Goal: Task Accomplishment & Management: Complete application form

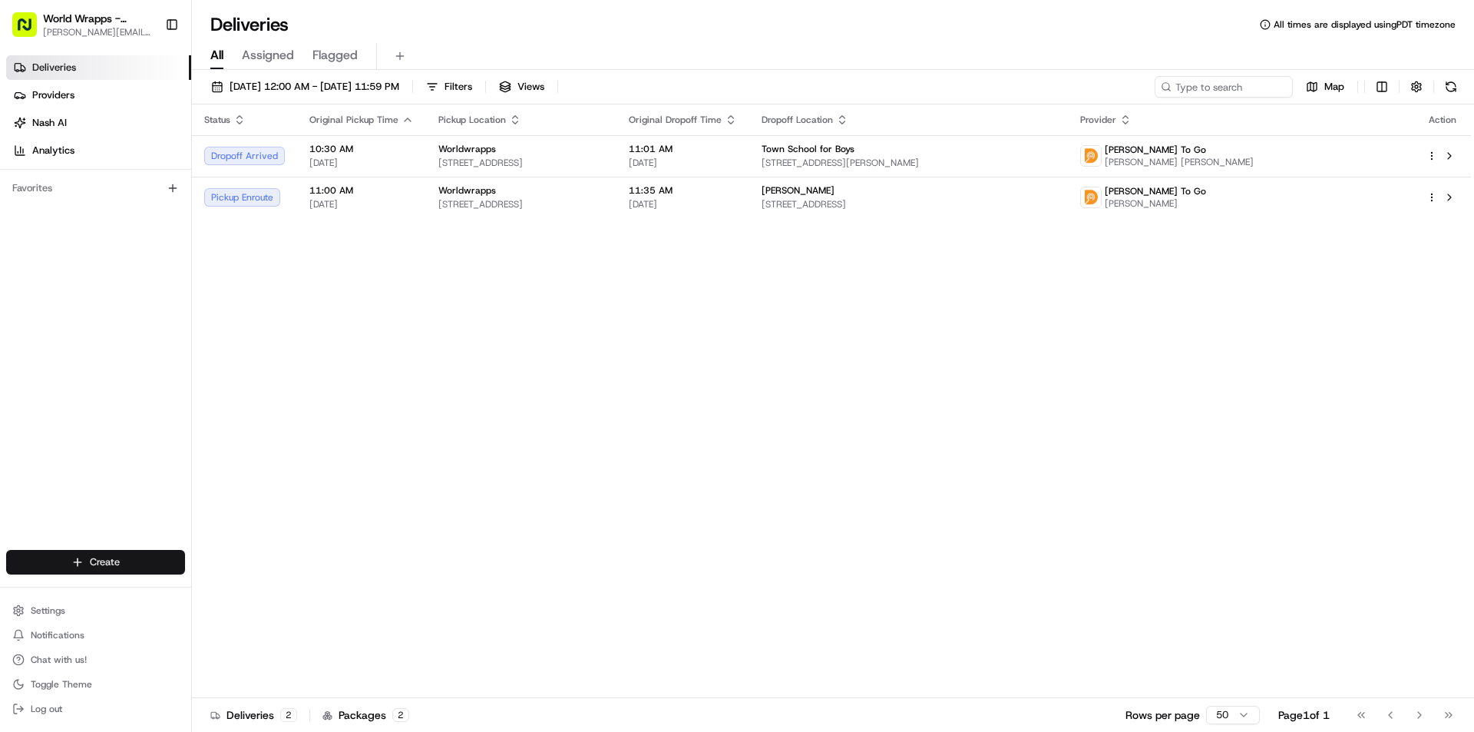
click at [140, 566] on html "World Wrapps - Marina [EMAIL_ADDRESS][DOMAIN_NAME] Toggle Sidebar Deliveries Pr…" at bounding box center [737, 366] width 1474 height 732
click at [239, 593] on link "Delivery" at bounding box center [277, 591] width 171 height 28
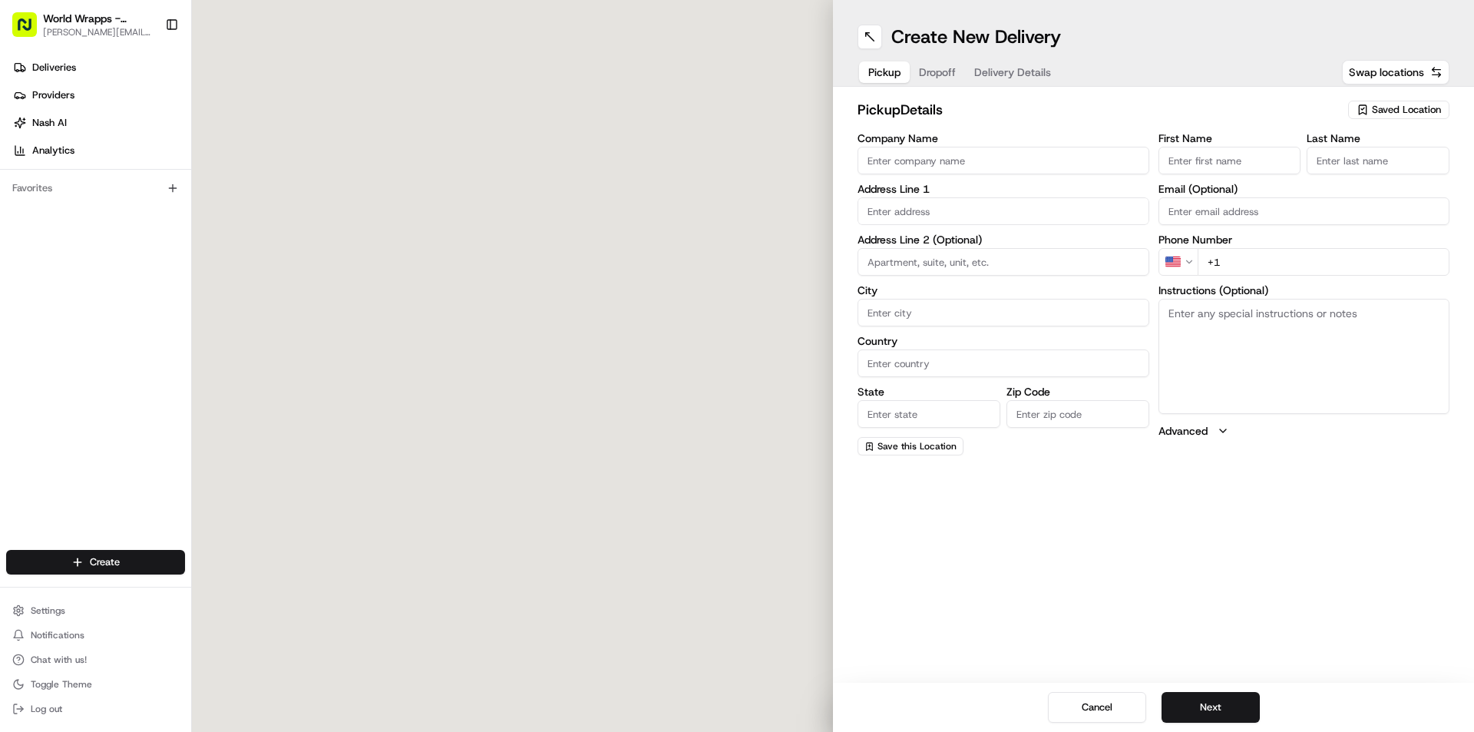
click at [1394, 114] on span "Saved Location" at bounding box center [1406, 110] width 69 height 14
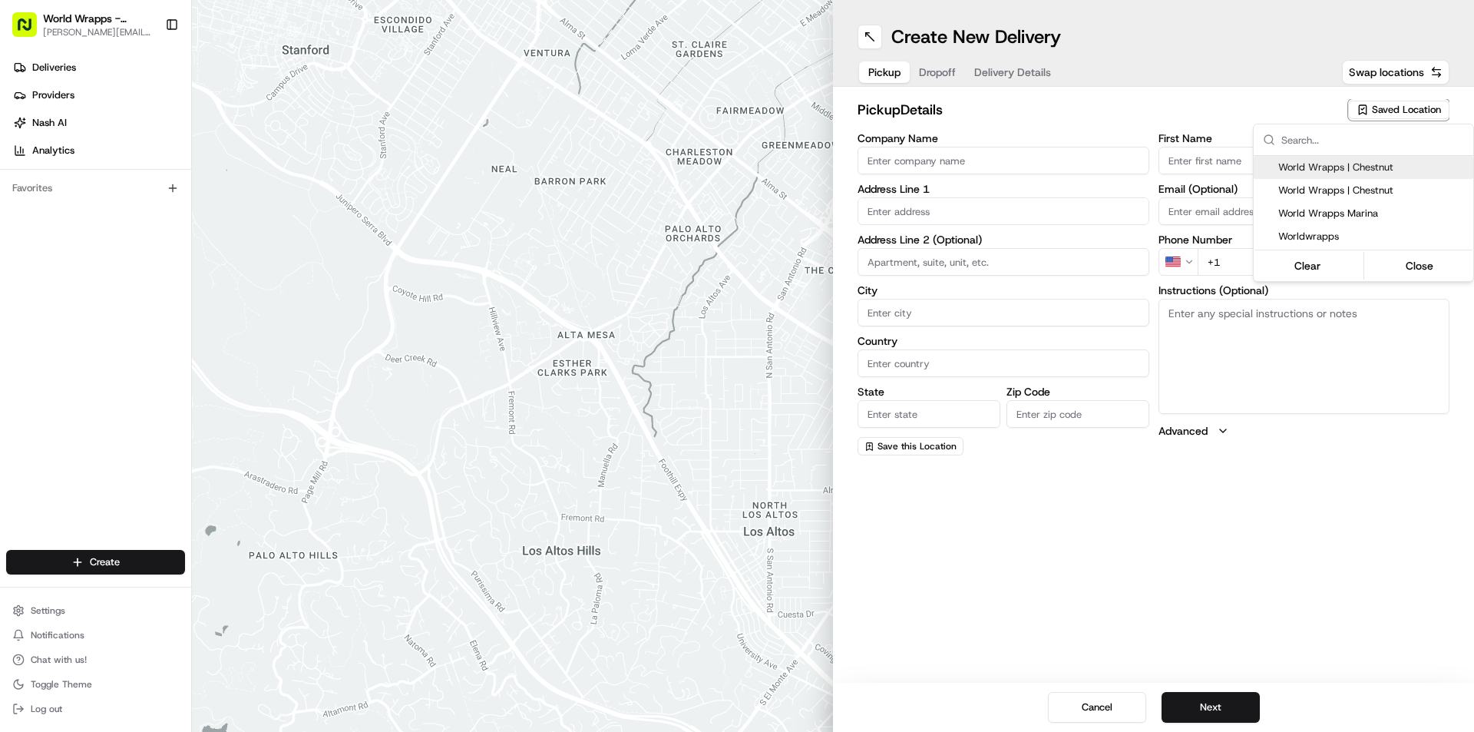
click at [1313, 240] on span "Worldwrapps" at bounding box center [1372, 237] width 189 height 14
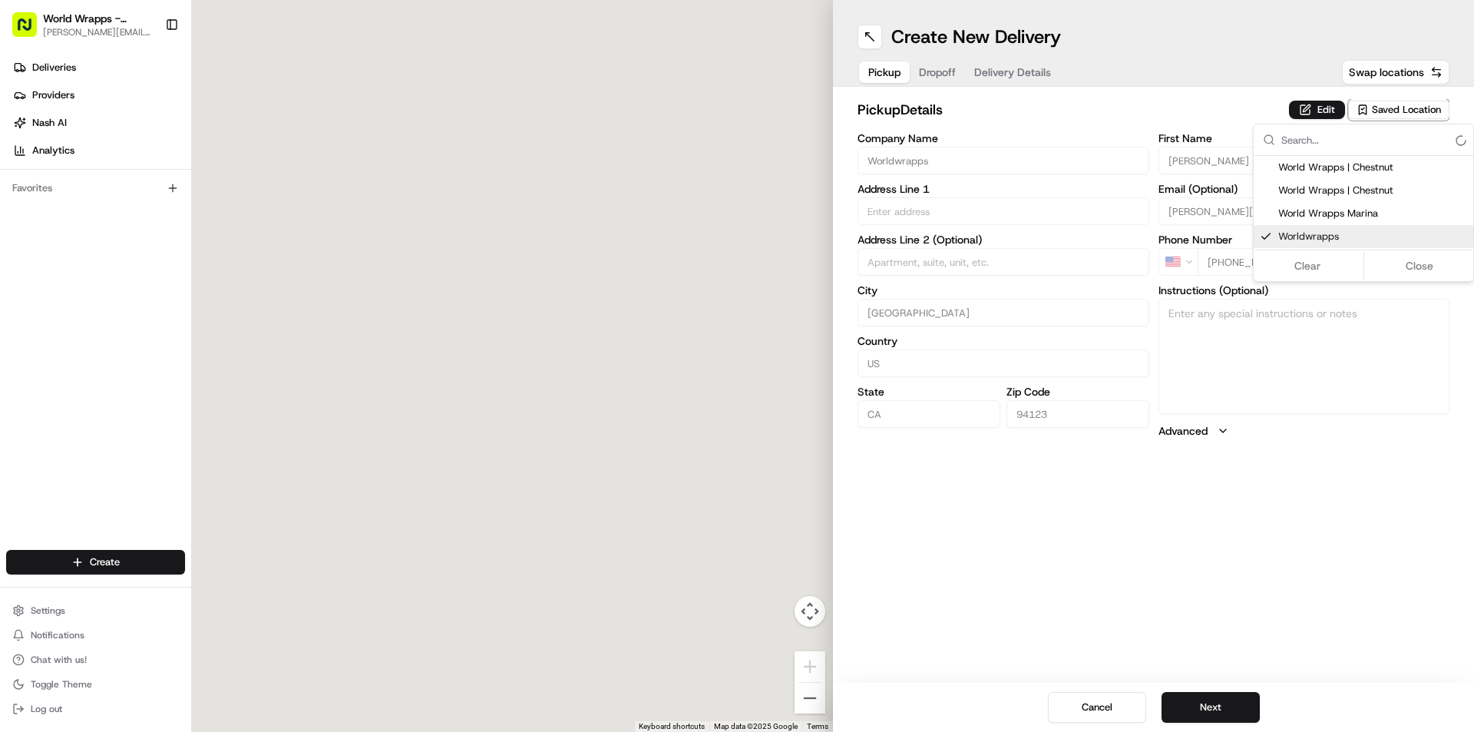
type input "Worldwrapps"
type input "[STREET_ADDRESS]"
type input "[GEOGRAPHIC_DATA]"
type input "US"
type input "CA"
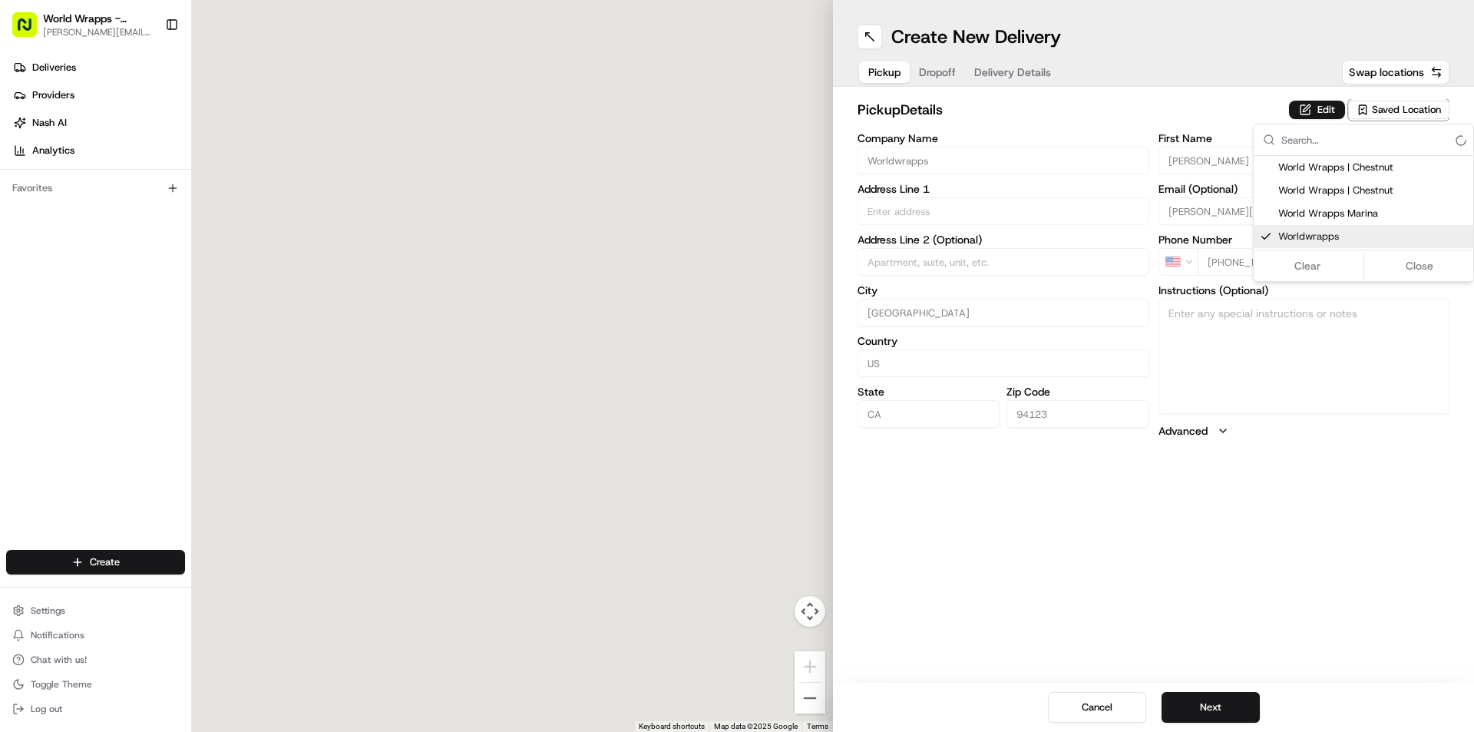
type input "94123"
type input "[PERSON_NAME]"
type input "[PERSON_NAME][EMAIL_ADDRESS][DOMAIN_NAME]"
type input "[PHONE_NUMBER]"
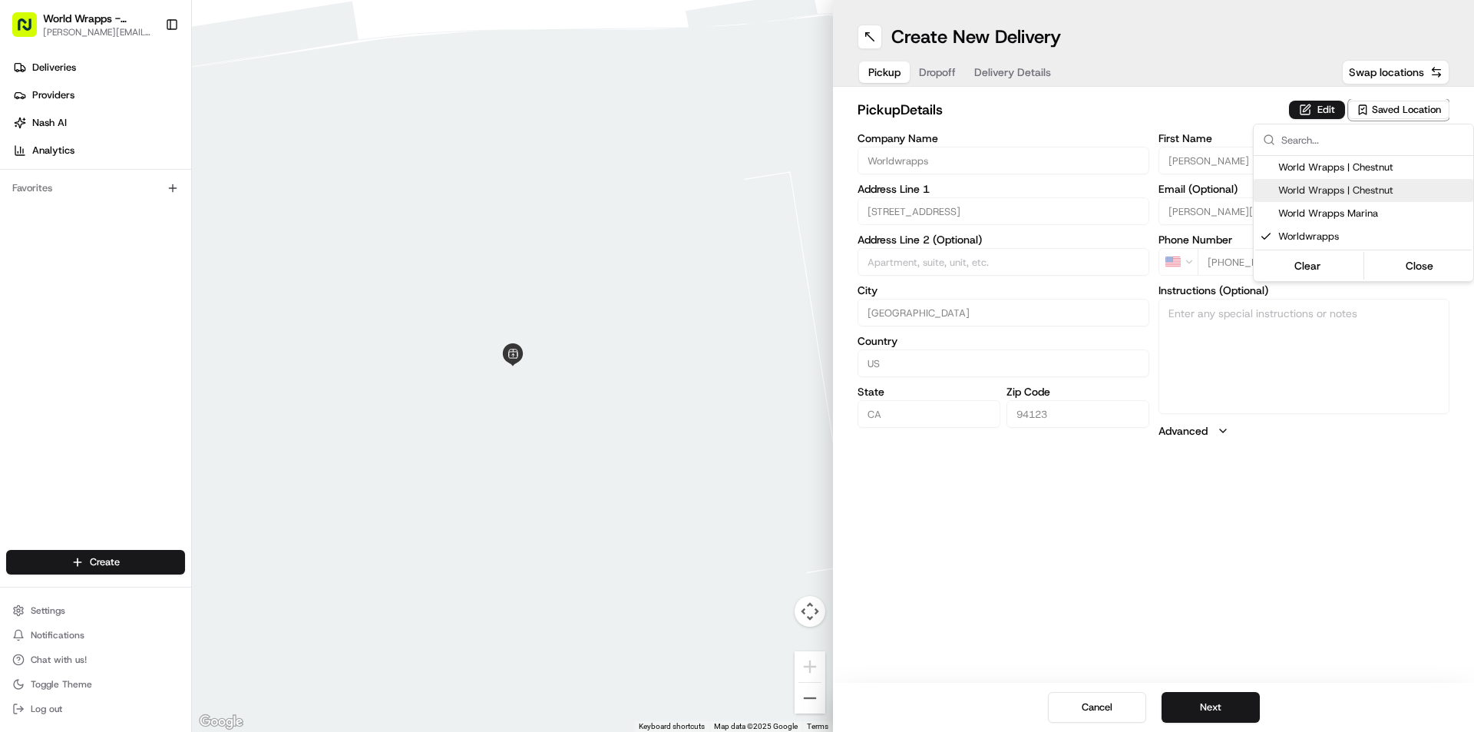
click at [1100, 110] on html "World Wrapps - Marina [EMAIL_ADDRESS][DOMAIN_NAME] Toggle Sidebar Deliveries Pr…" at bounding box center [737, 366] width 1474 height 732
click at [1195, 698] on button "Next" at bounding box center [1211, 707] width 98 height 31
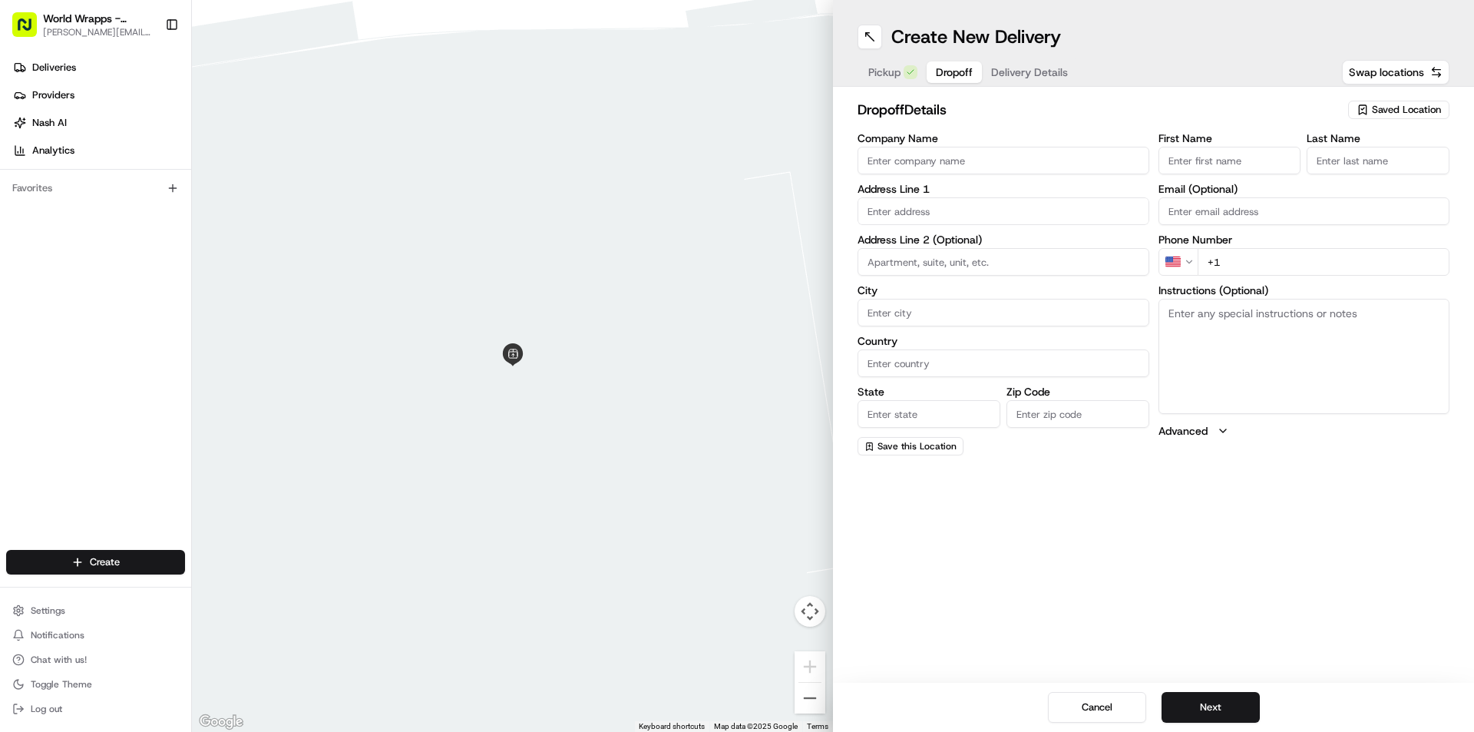
click at [969, 160] on input "Company Name" at bounding box center [1004, 161] width 292 height 28
type input "TOWN School"
click at [1208, 344] on textarea "Instructions (Optional)" at bounding box center [1305, 356] width 292 height 115
type textarea "Please go inside and leave security lobby"
click at [915, 214] on input "text" at bounding box center [1004, 211] width 292 height 28
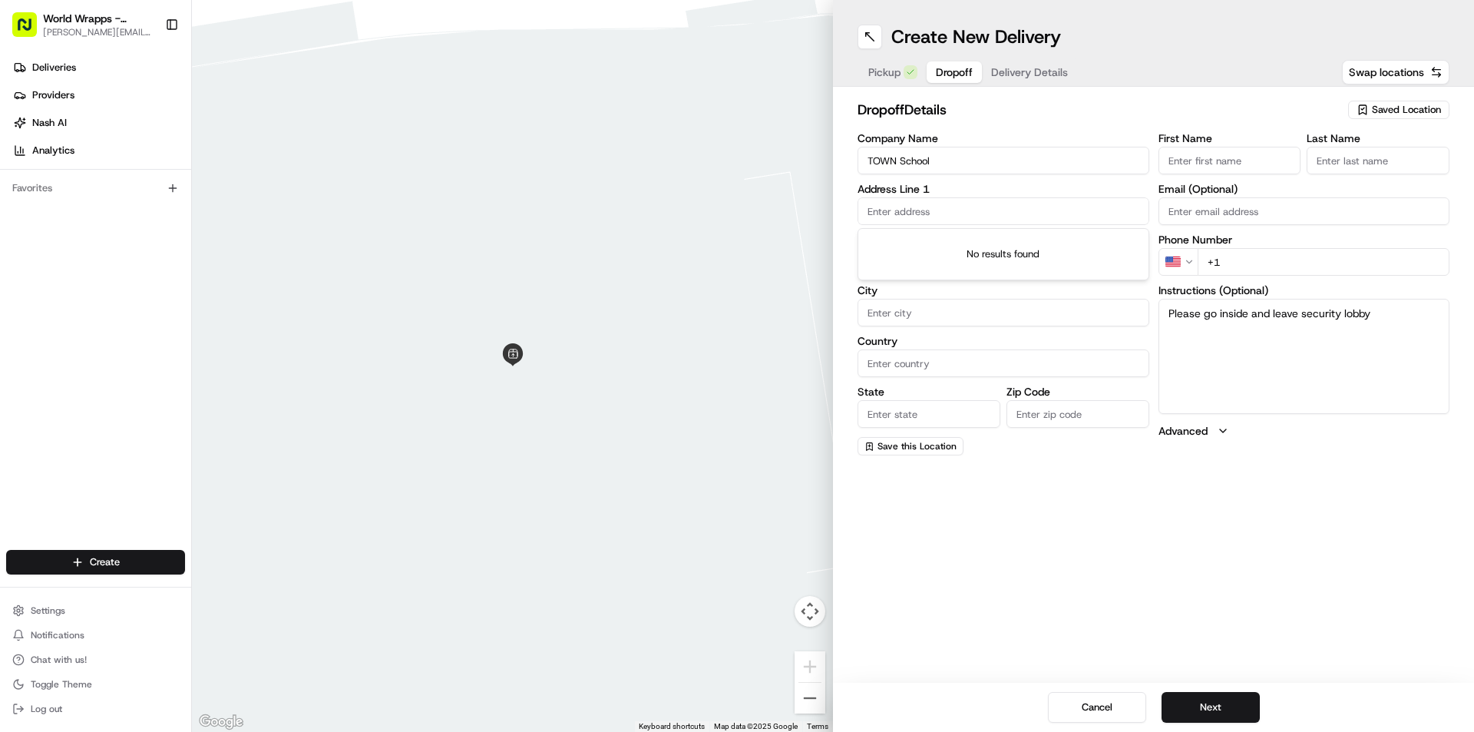
paste input "[STREET_ADDRESS][PERSON_NAME]"
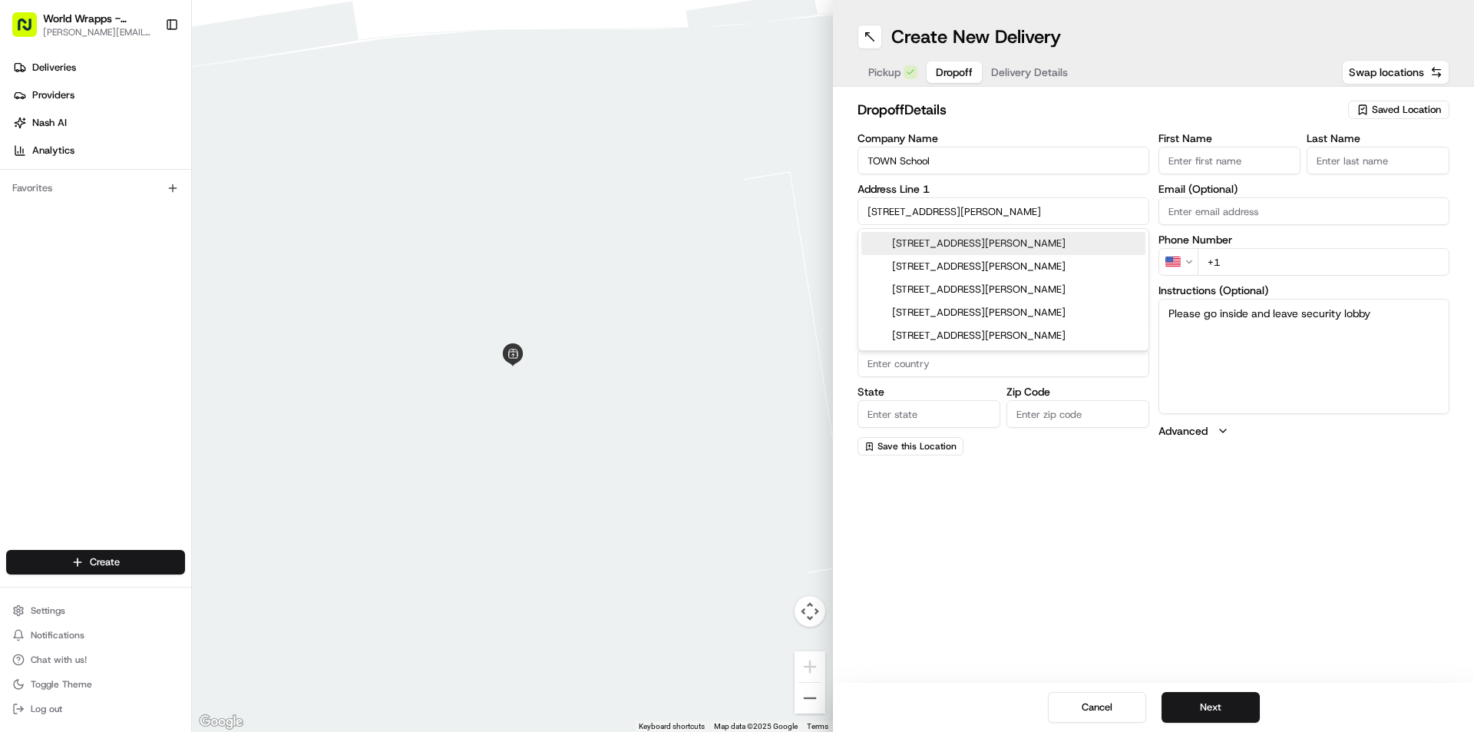
click at [930, 237] on div "[STREET_ADDRESS][PERSON_NAME]" at bounding box center [1003, 243] width 284 height 23
type input "[STREET_ADDRESS][PERSON_NAME]"
type input "[GEOGRAPHIC_DATA]"
type input "CA"
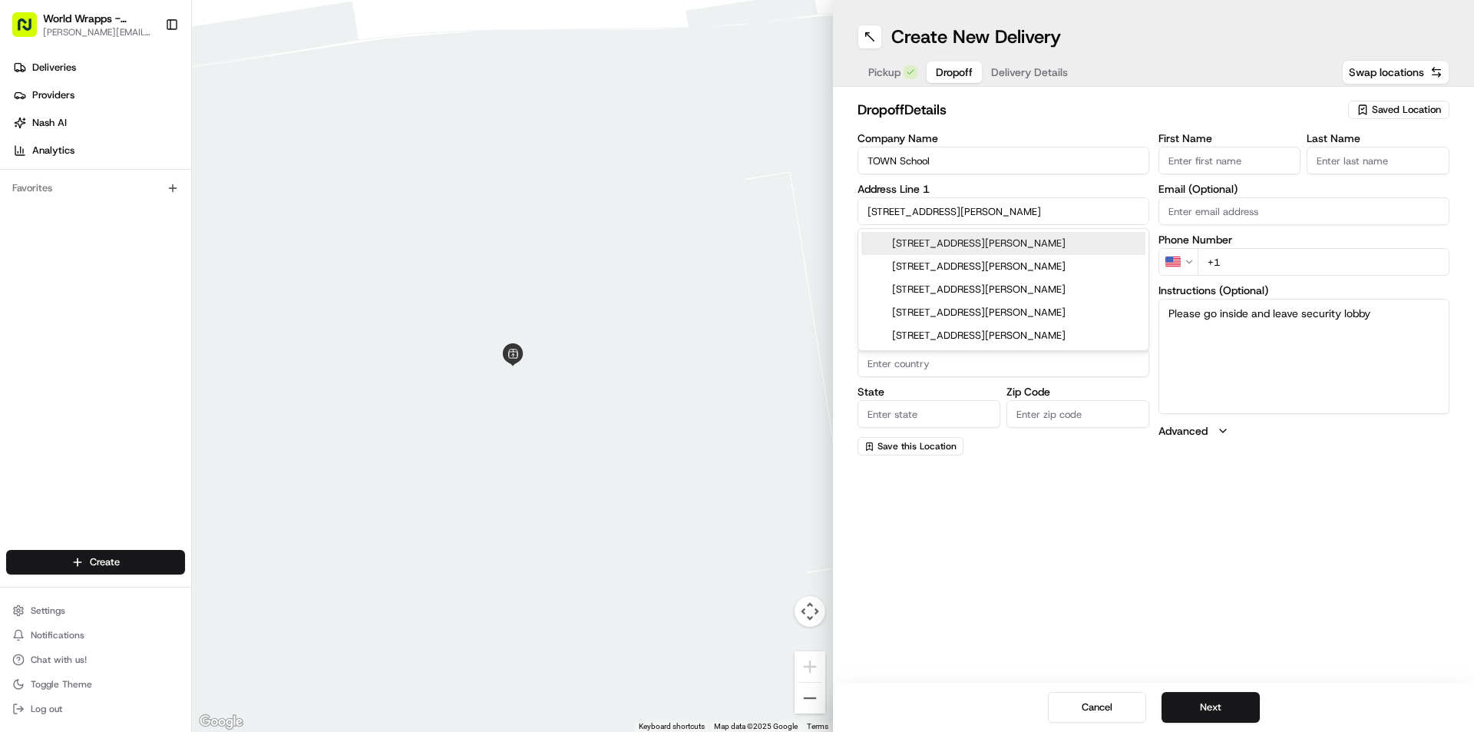
type input "94115"
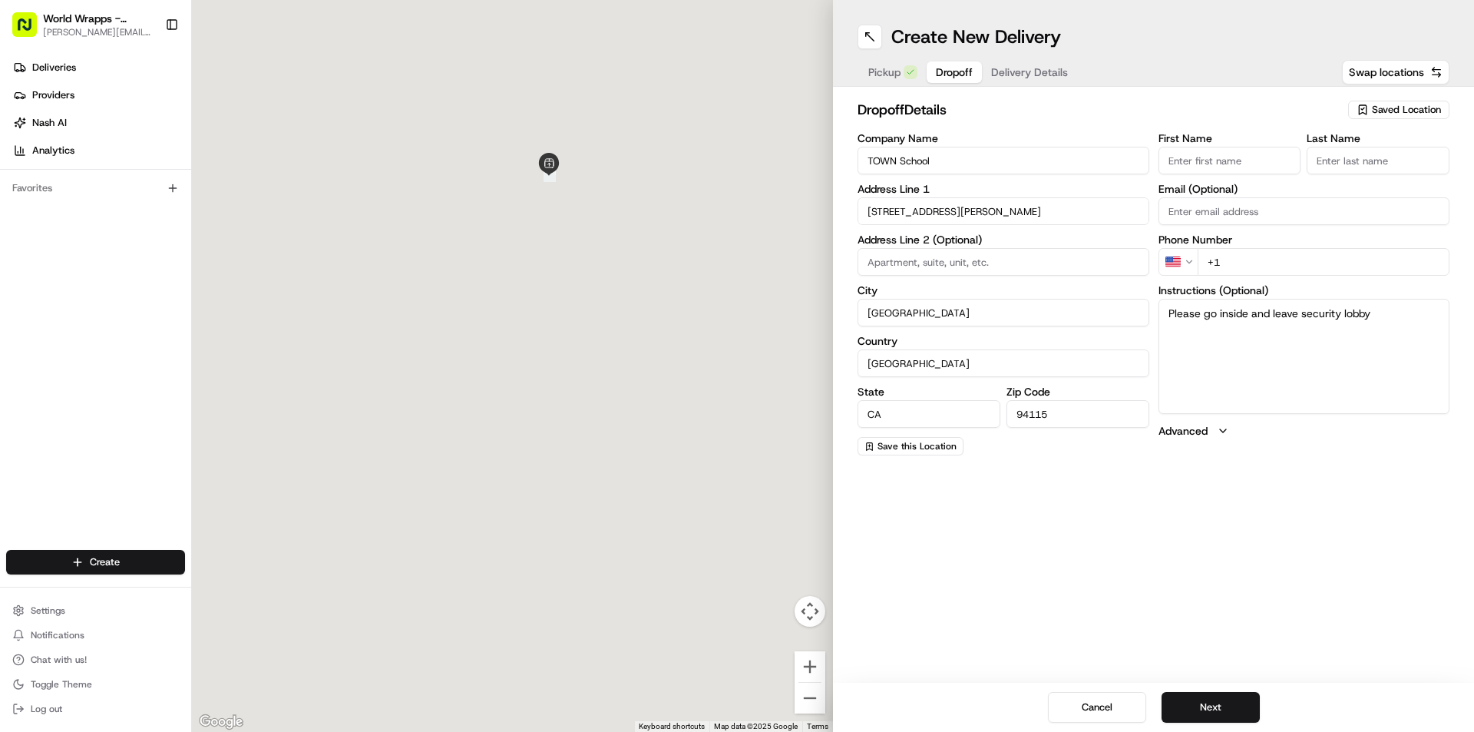
type input "[STREET_ADDRESS][PERSON_NAME]"
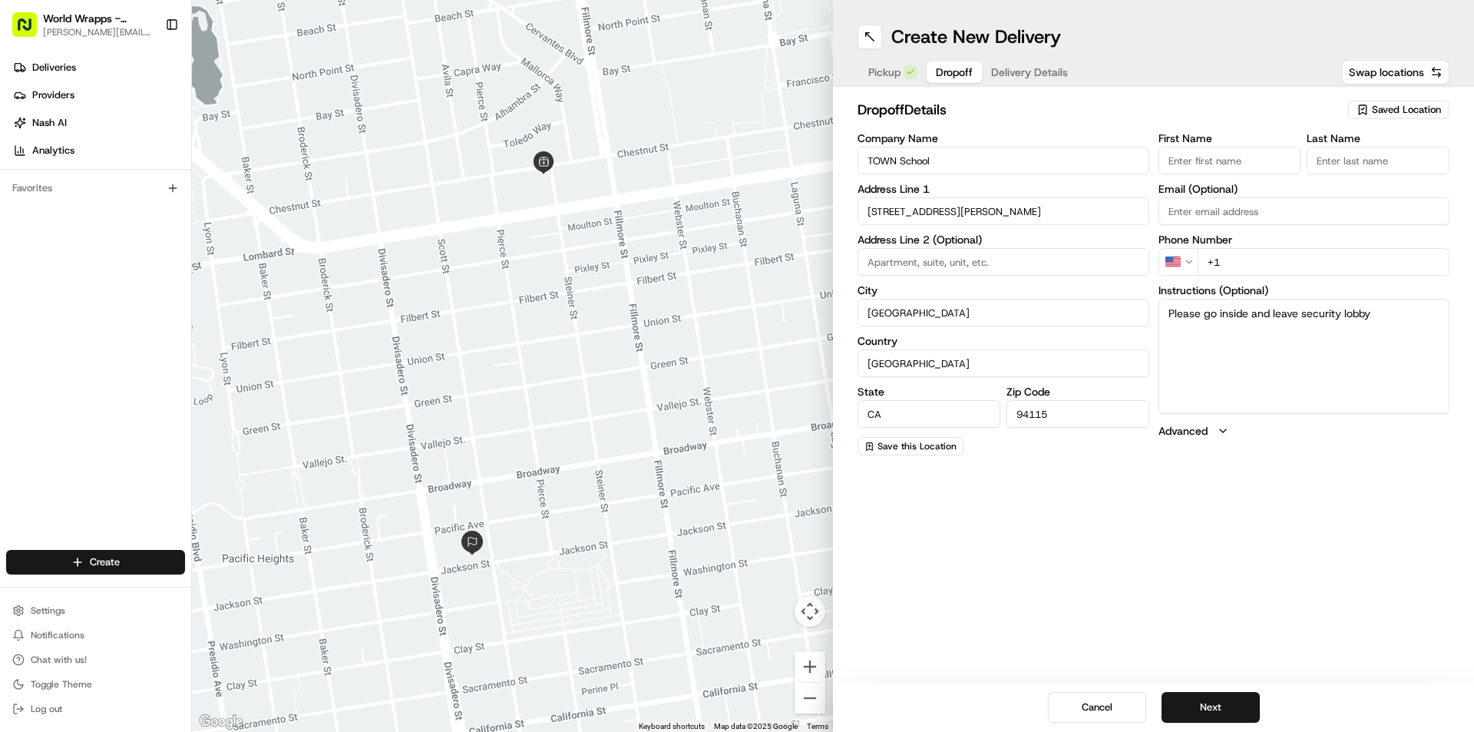
click at [1215, 157] on input "First Name" at bounding box center [1230, 161] width 143 height 28
type input "[PERSON_NAME]"
click at [1400, 169] on input "Last Name" at bounding box center [1378, 161] width 143 height 28
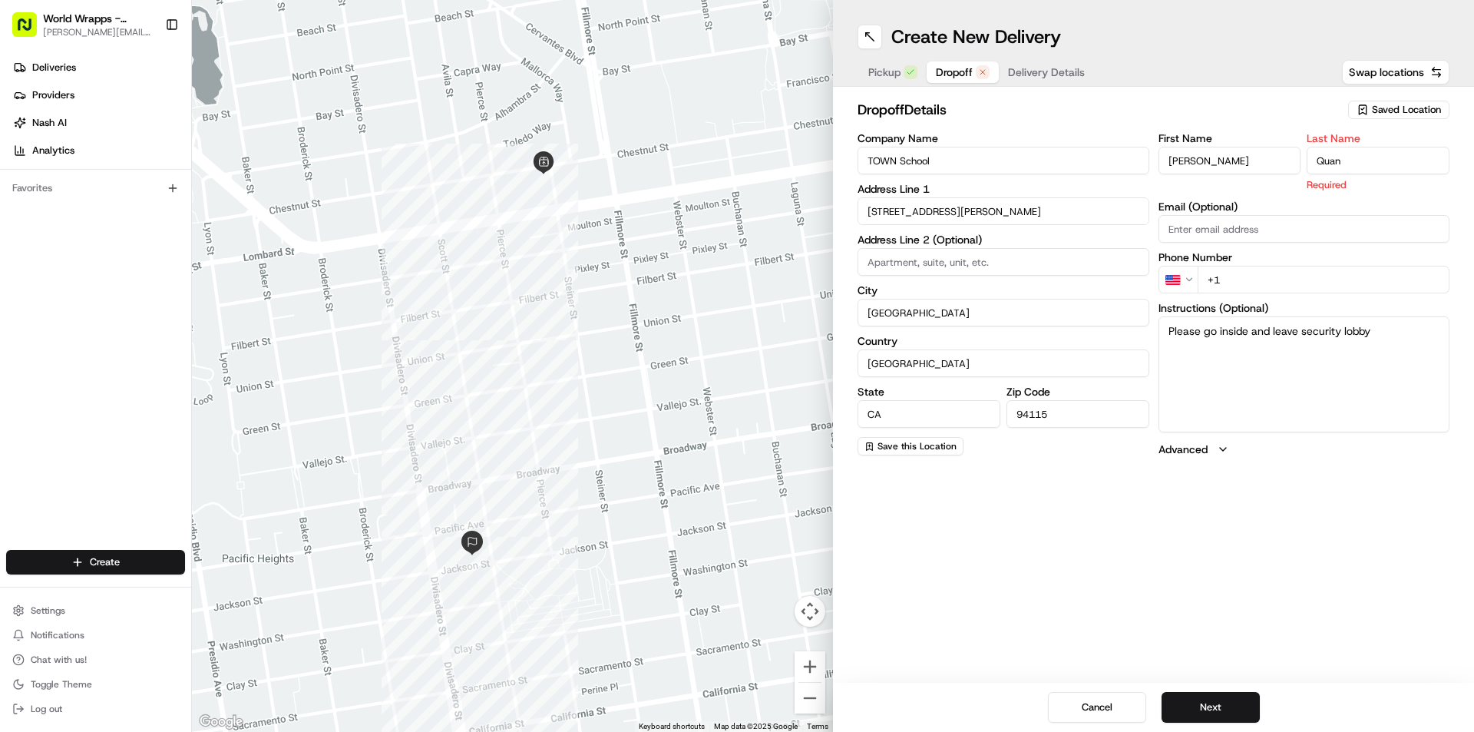
type input "Quan"
click at [1309, 277] on div "First Name [PERSON_NAME] Last Name [PERSON_NAME] Required Email (Optional) Phon…" at bounding box center [1305, 295] width 292 height 324
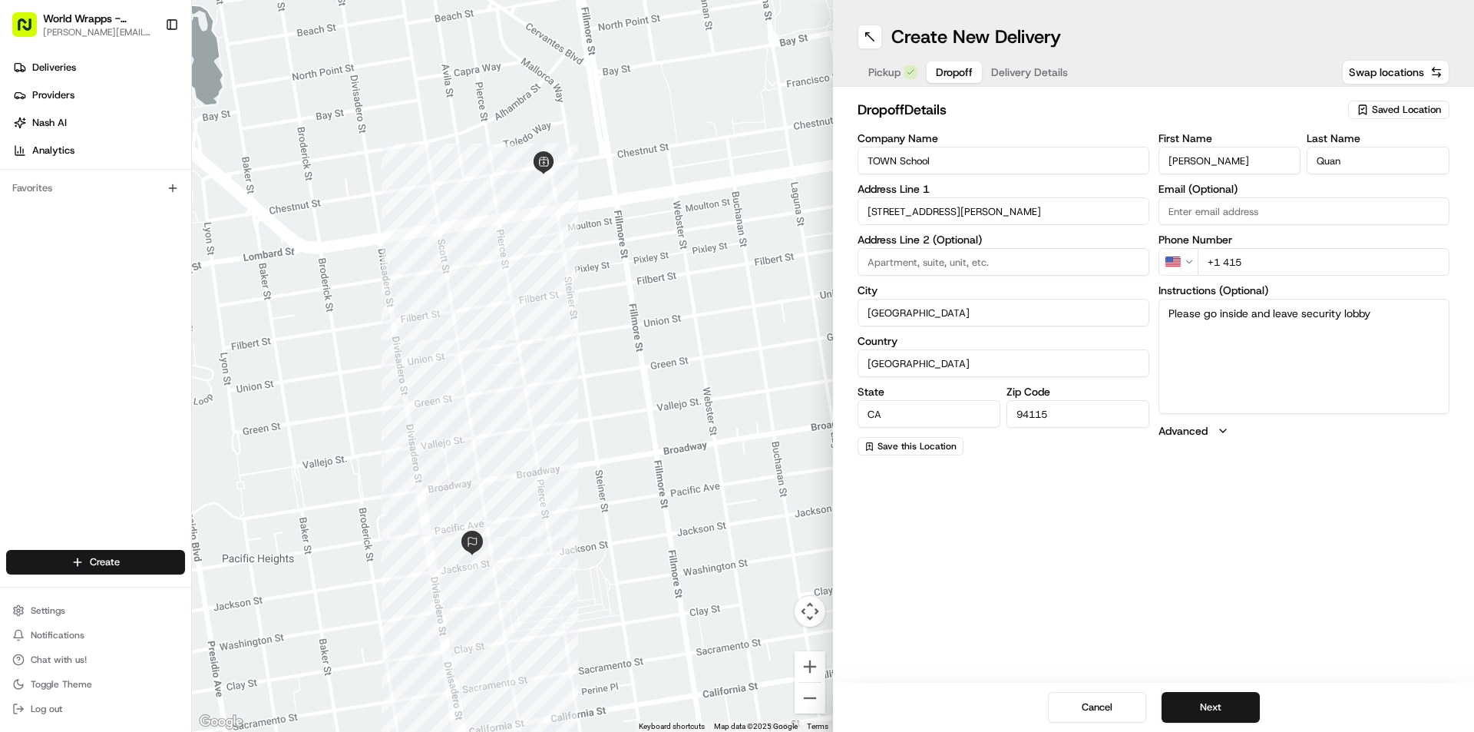
paste input "746 1114"
type input "[PHONE_NUMBER]"
click at [1304, 352] on textarea "Please go inside and leave security lobby" at bounding box center [1305, 356] width 292 height 115
click at [1216, 704] on button "Next" at bounding box center [1211, 707] width 98 height 31
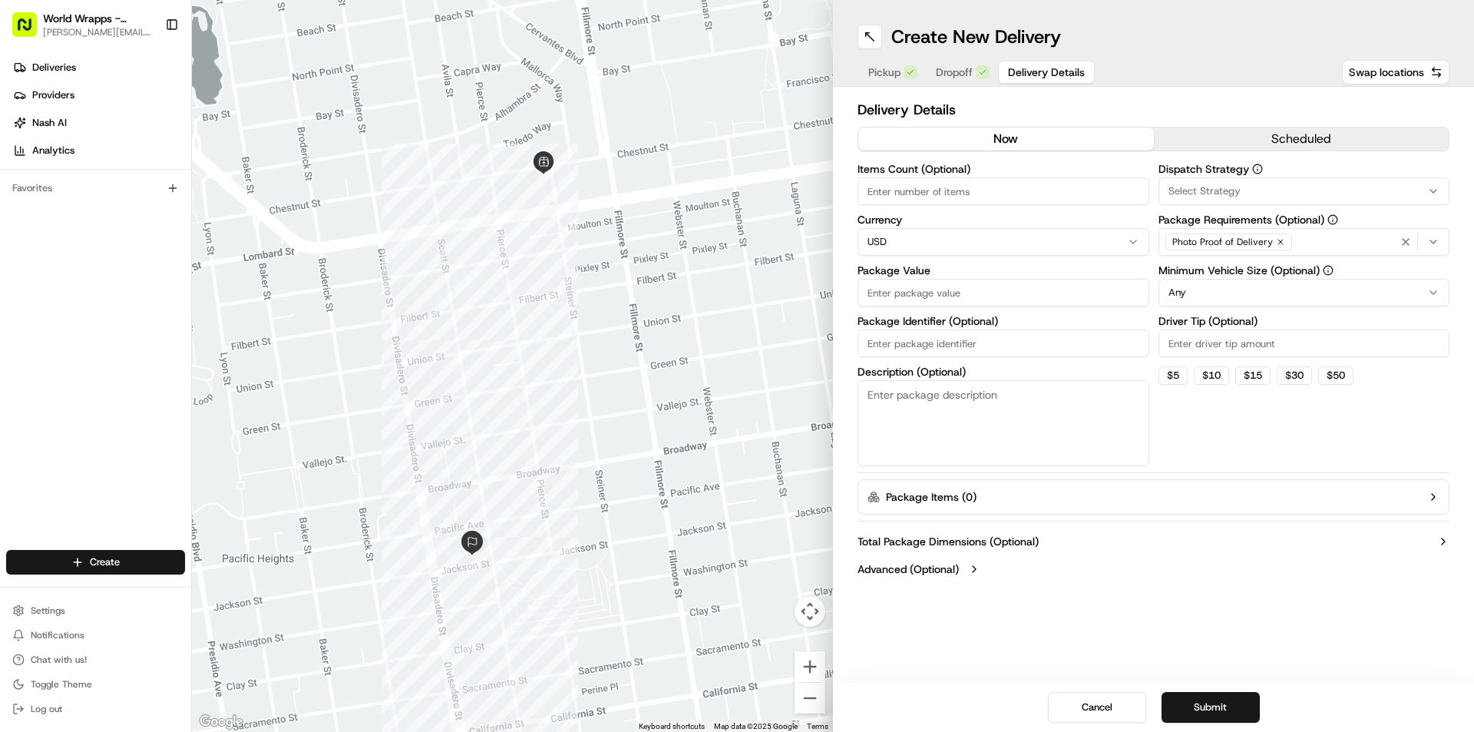
click at [939, 196] on input "Items Count (Optional)" at bounding box center [1004, 191] width 292 height 28
type input "1"
click at [919, 290] on input "Package Value" at bounding box center [1004, 293] width 292 height 28
type input "15"
click at [1175, 417] on div "Dispatch Strategy Select Strategy Package Requirements (Optional) Photo Proof o…" at bounding box center [1305, 315] width 292 height 302
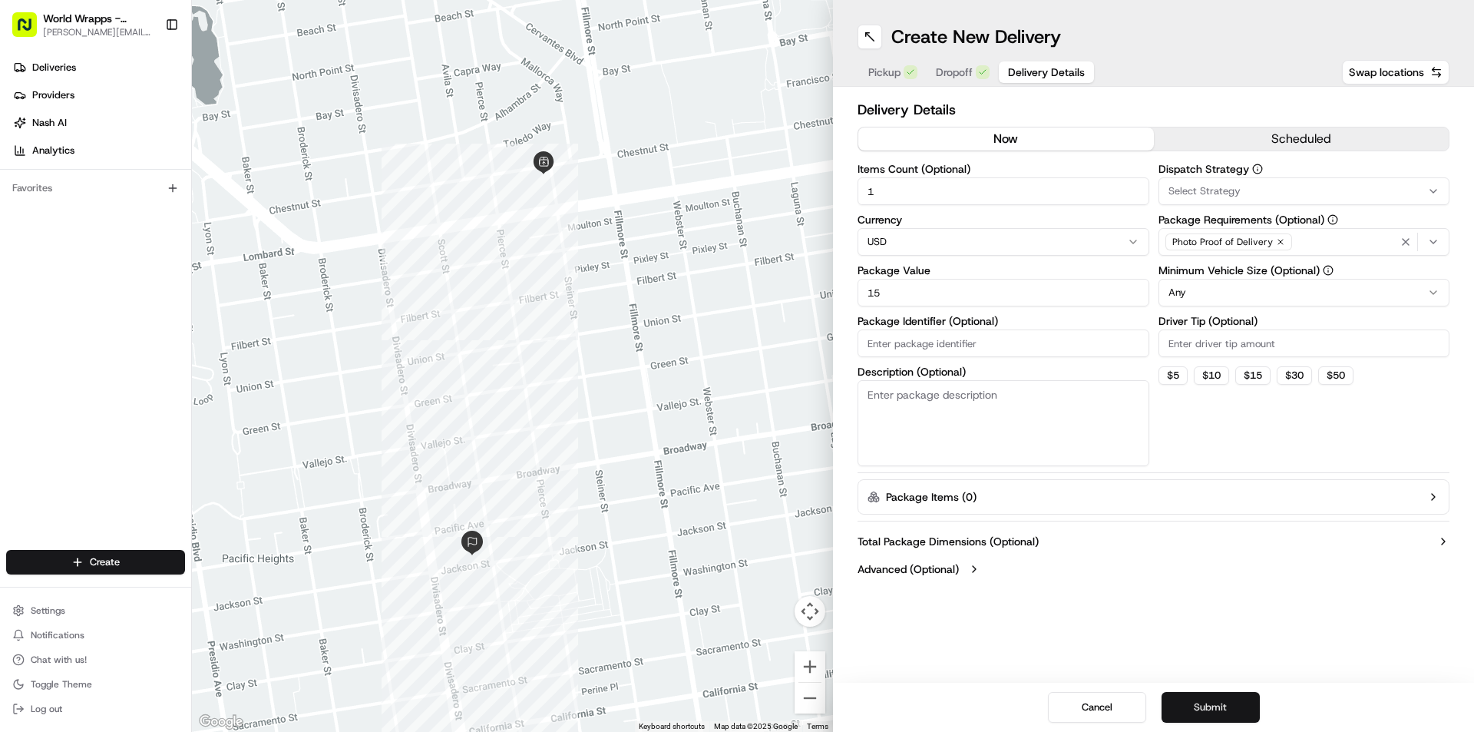
click at [1188, 703] on button "Submit" at bounding box center [1211, 707] width 98 height 31
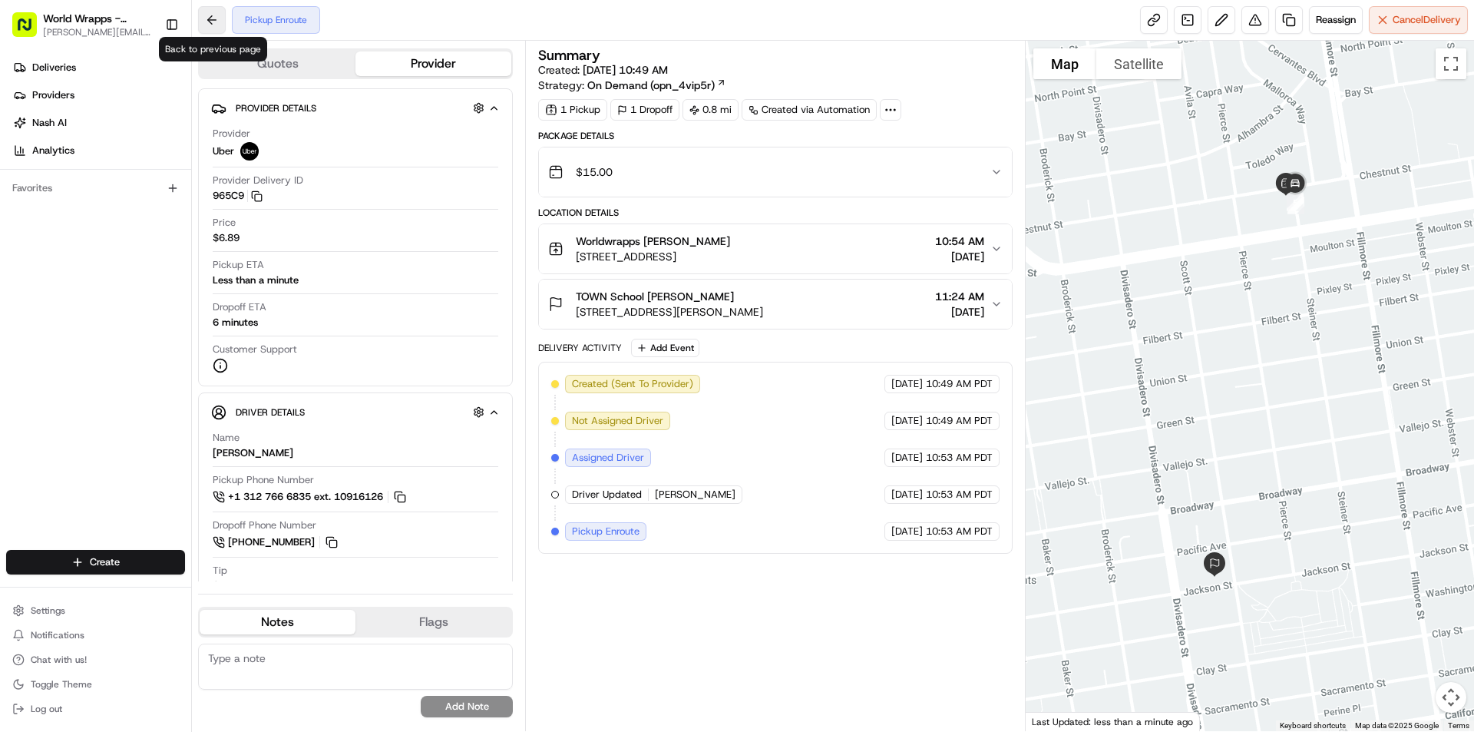
click at [213, 28] on button at bounding box center [212, 20] width 28 height 28
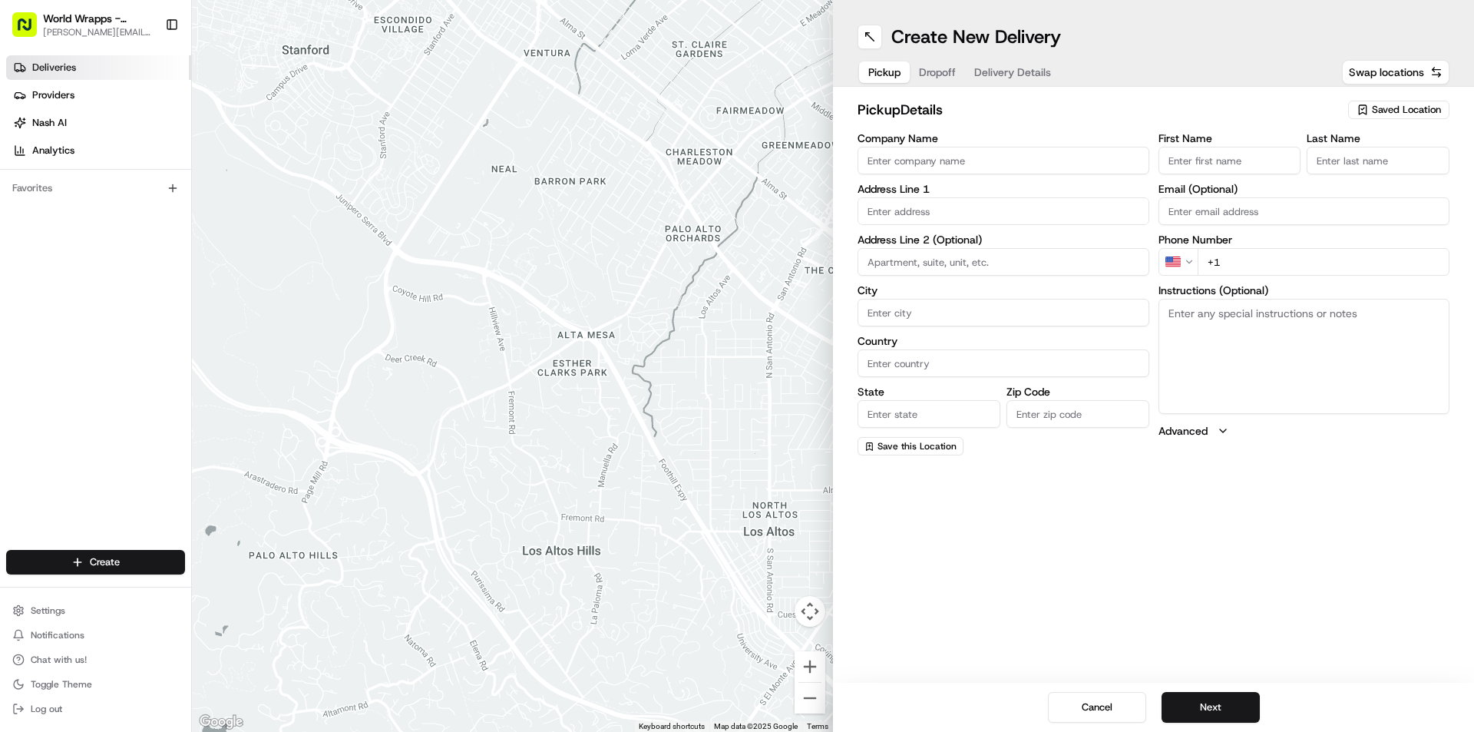
click at [72, 57] on link "Deliveries" at bounding box center [98, 67] width 185 height 25
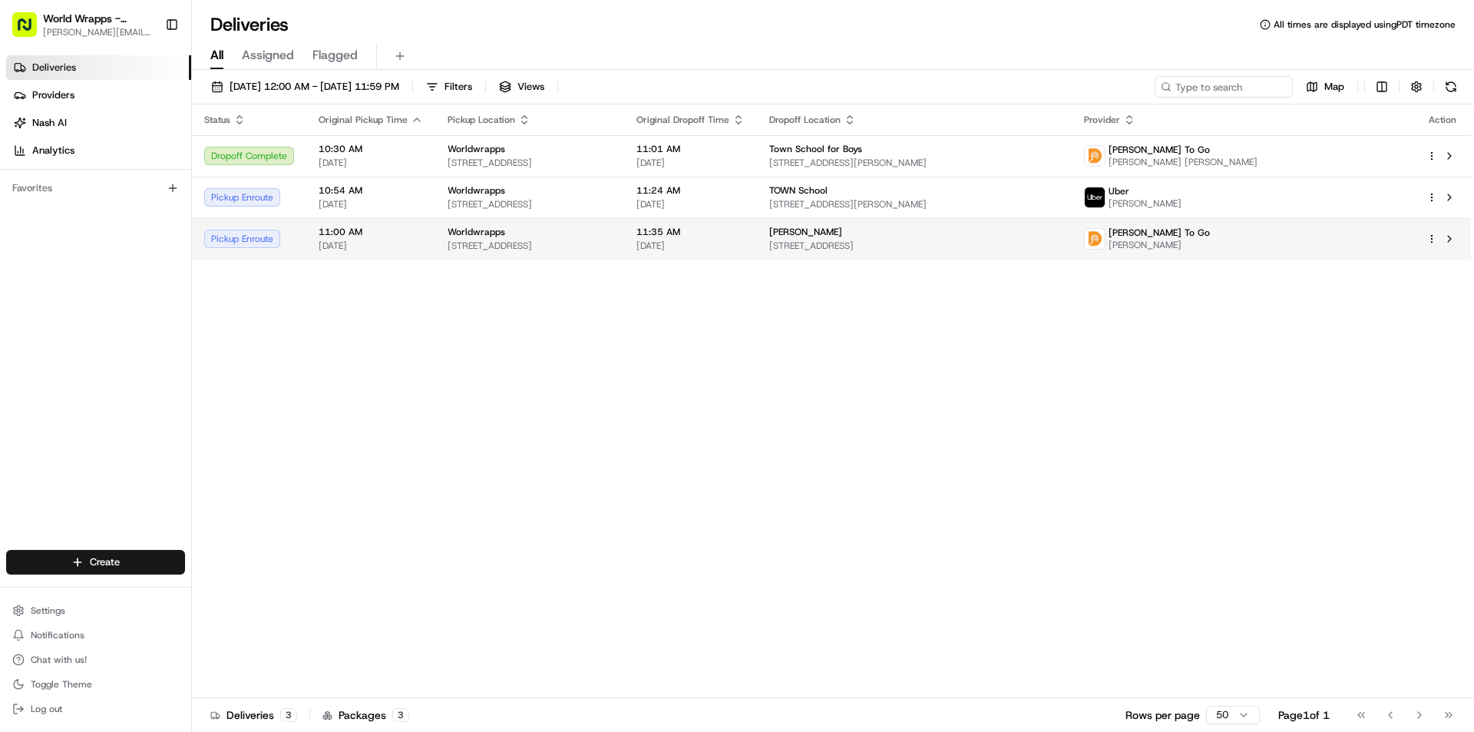
click at [842, 236] on span "[PERSON_NAME]" at bounding box center [805, 232] width 73 height 12
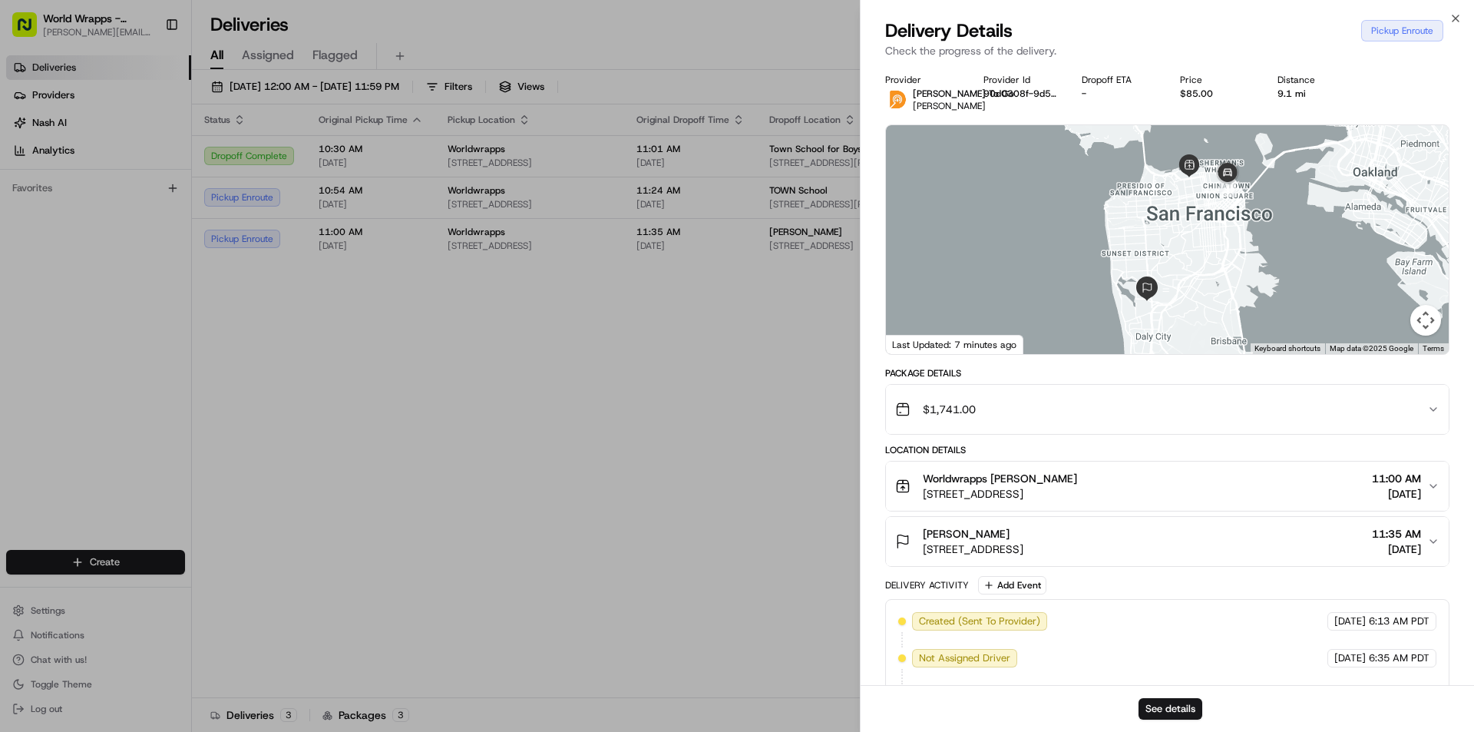
scroll to position [115, 0]
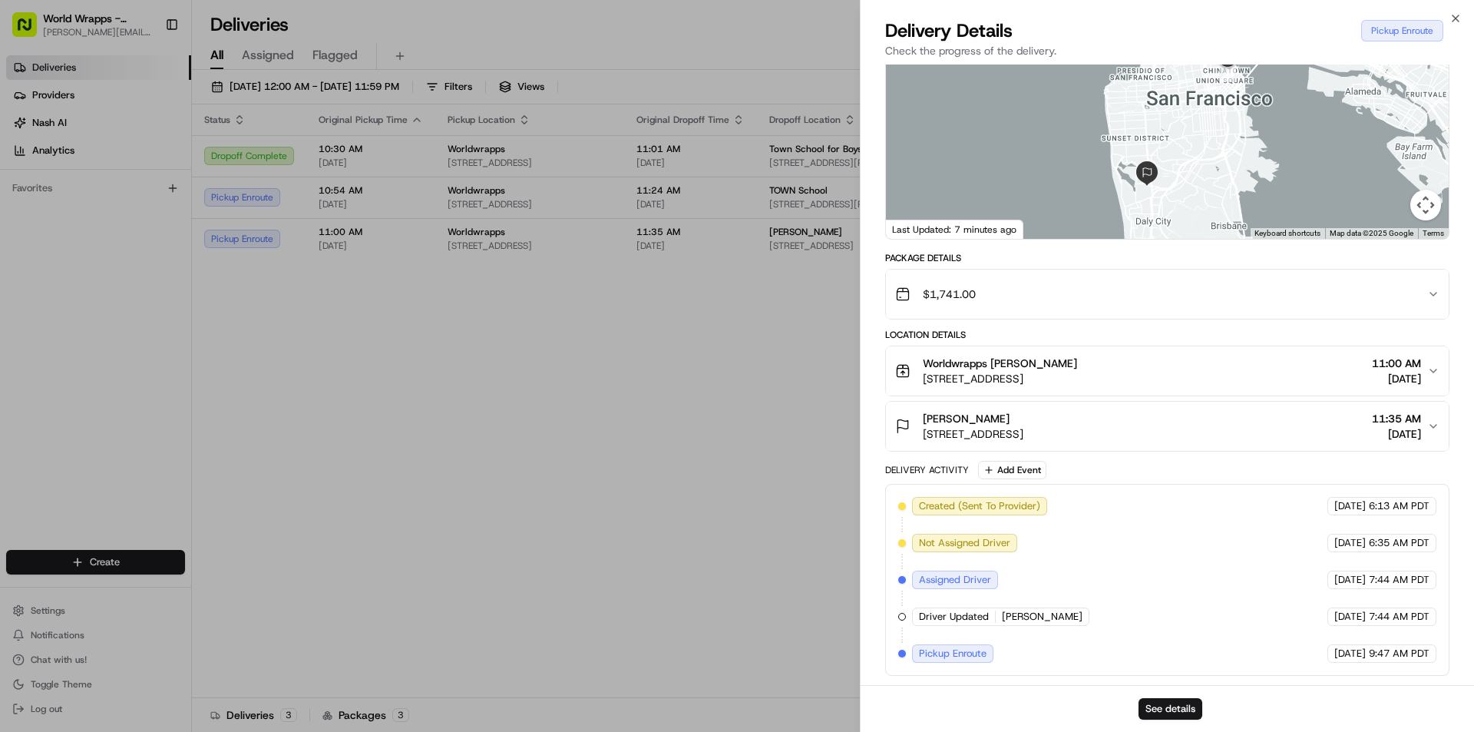
click at [1417, 366] on span "11:00 AM" at bounding box center [1396, 362] width 49 height 15
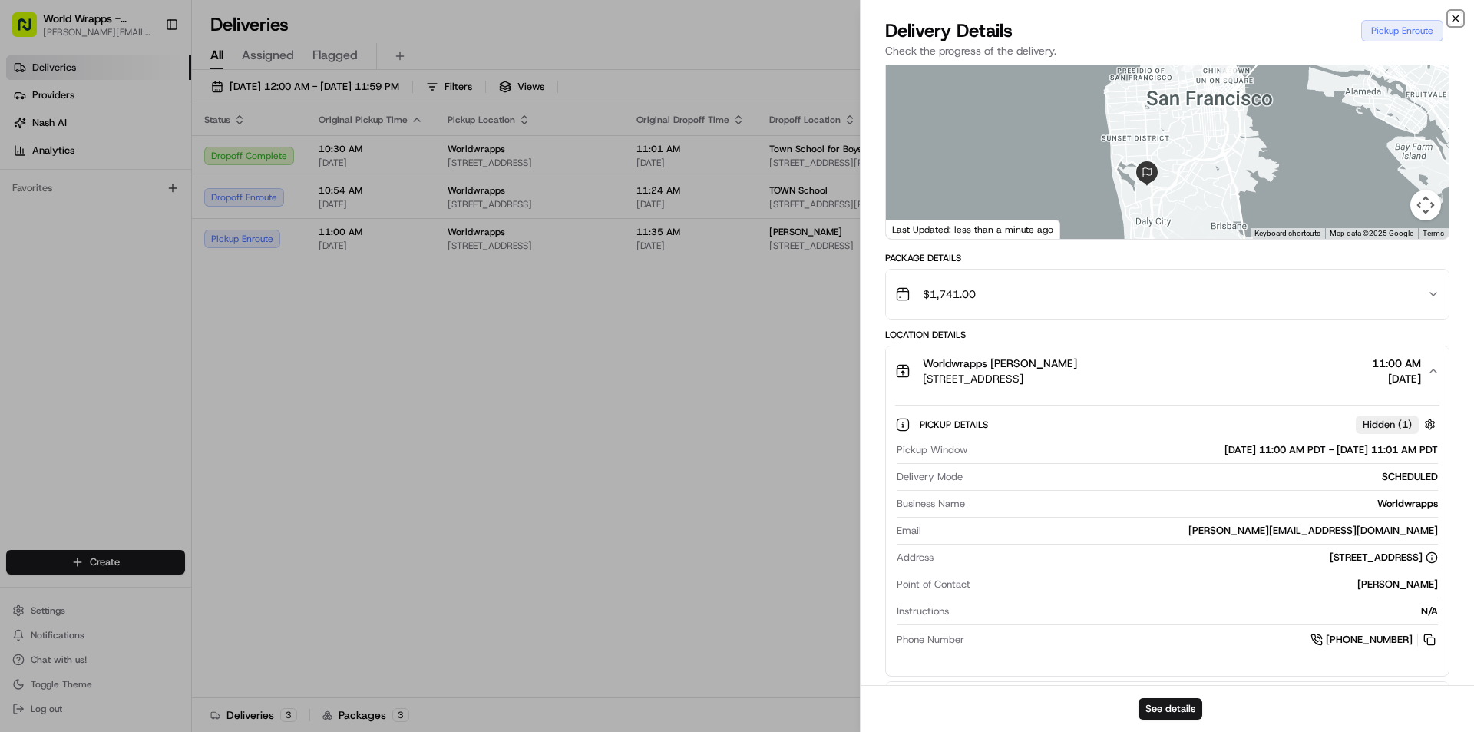
click at [1451, 18] on icon "button" at bounding box center [1455, 18] width 12 height 12
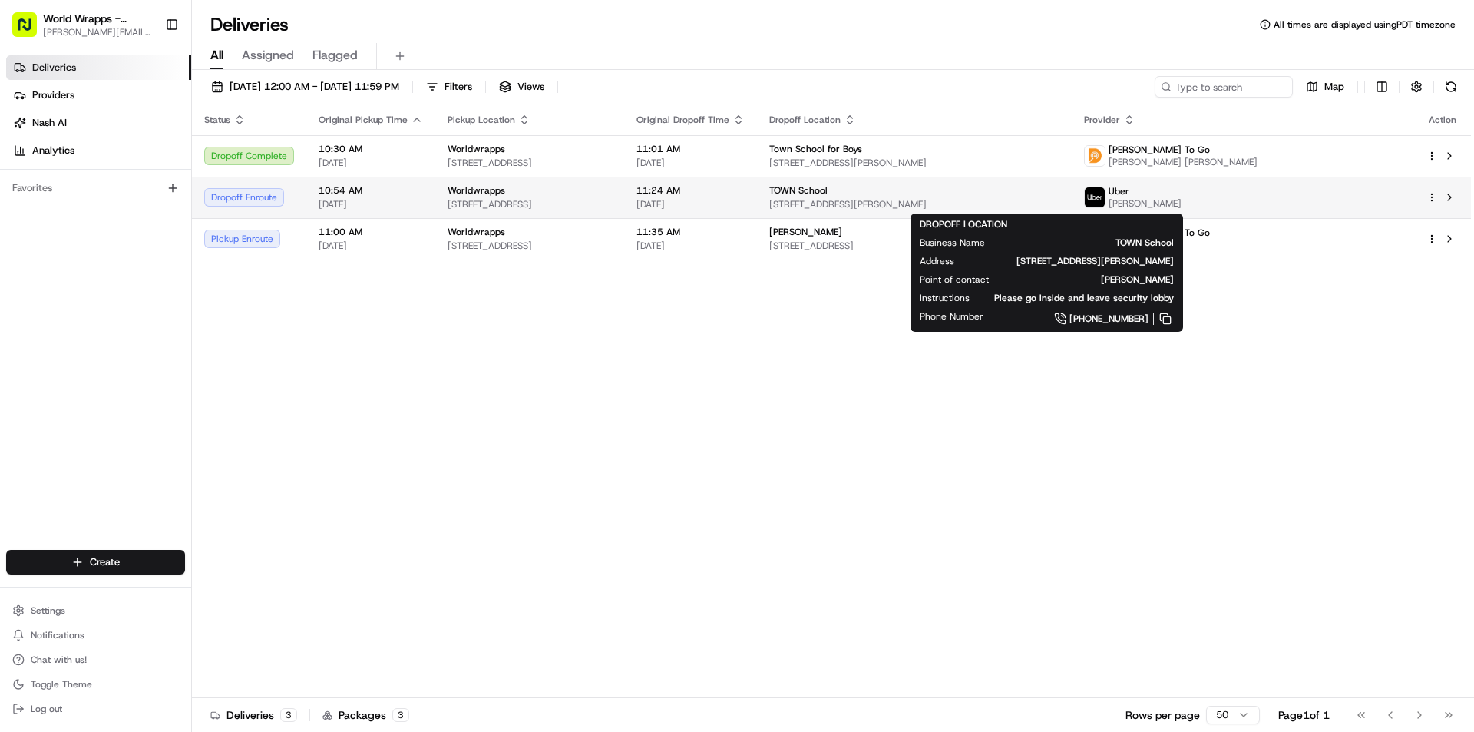
click at [908, 200] on span "[STREET_ADDRESS][PERSON_NAME]" at bounding box center [914, 204] width 290 height 12
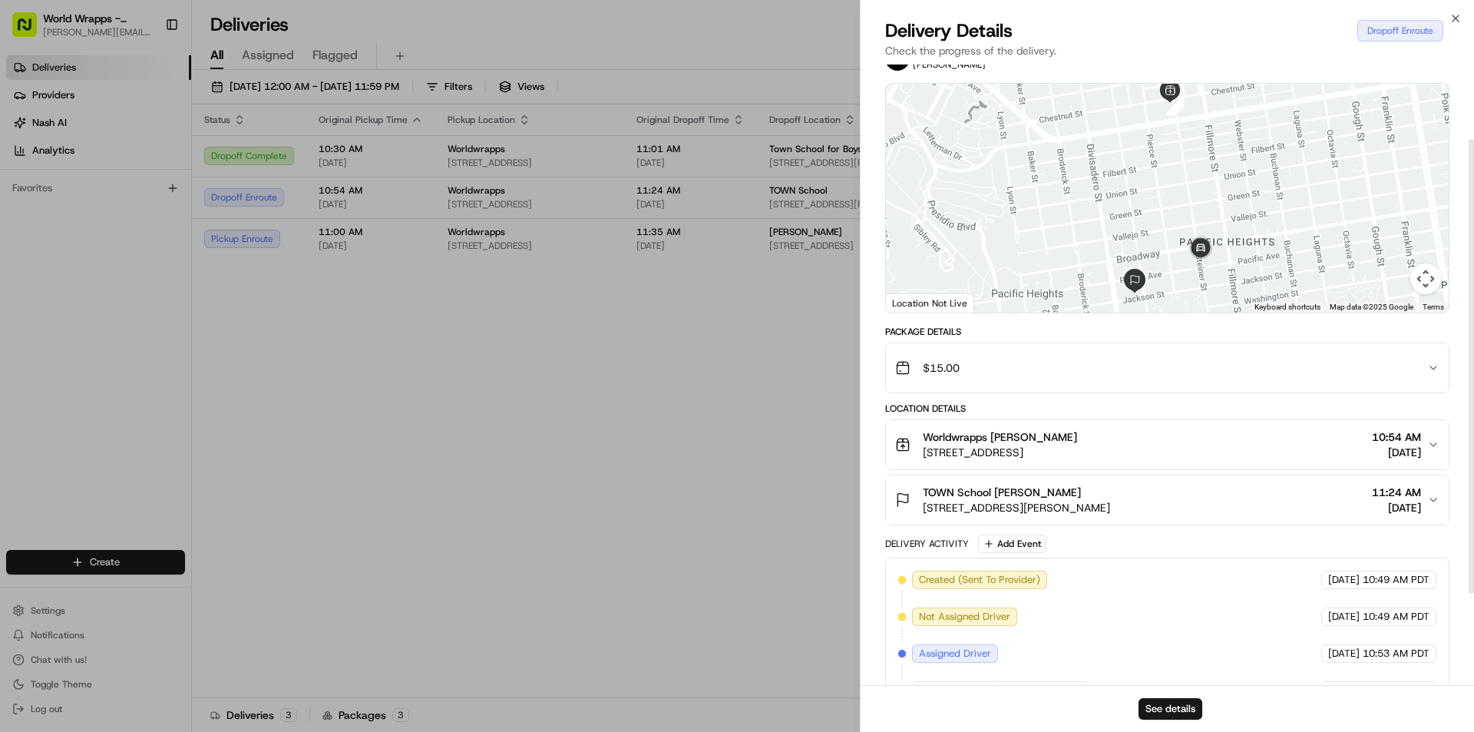
scroll to position [0, 0]
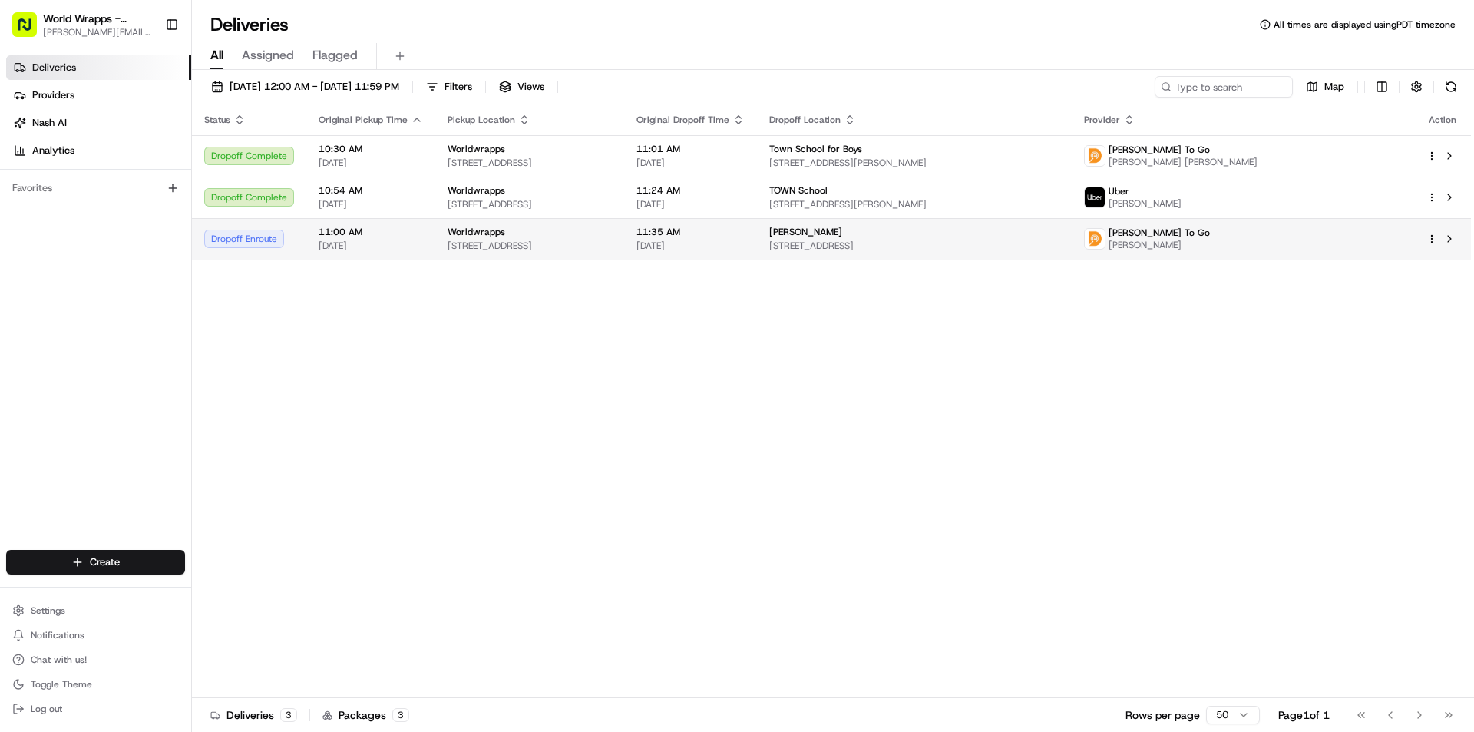
click at [419, 240] on span "[DATE]" at bounding box center [371, 246] width 104 height 12
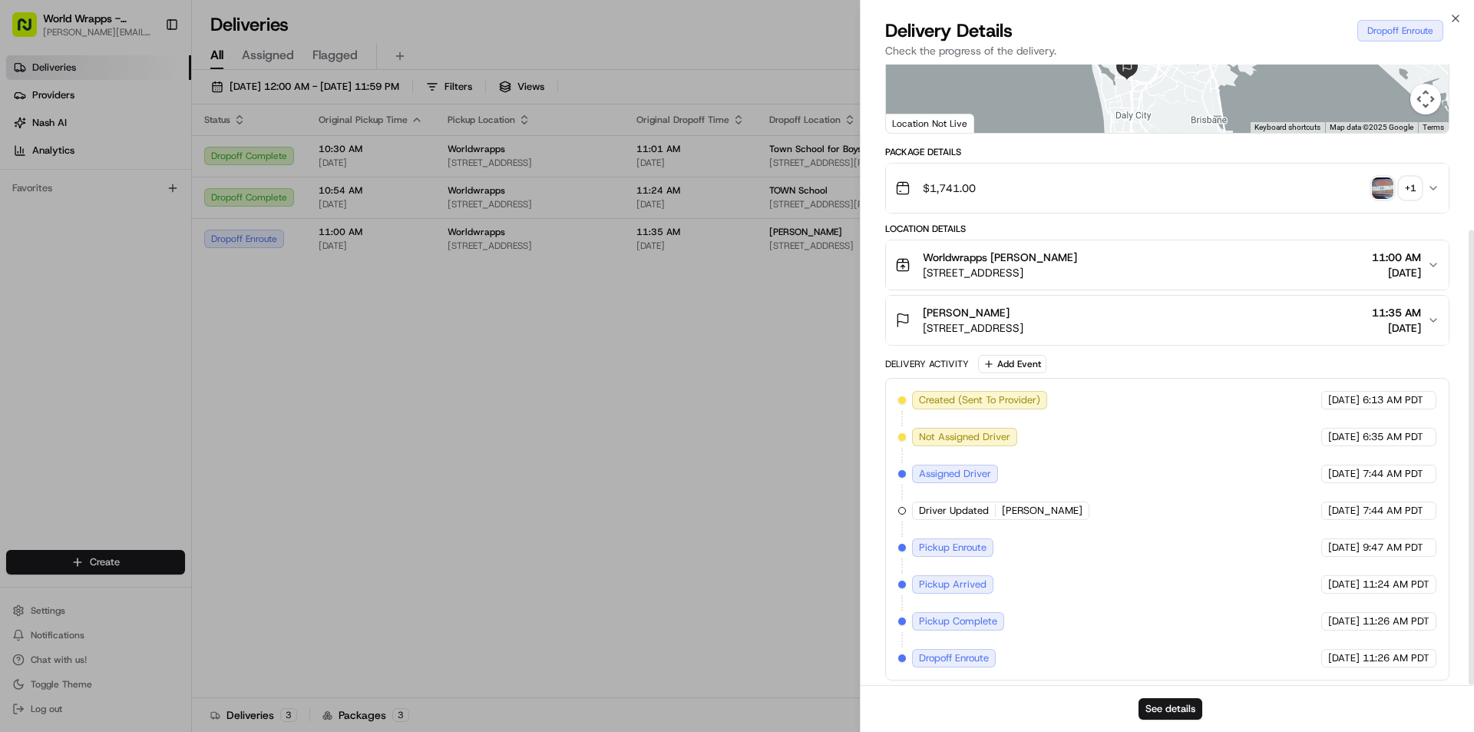
scroll to position [226, 0]
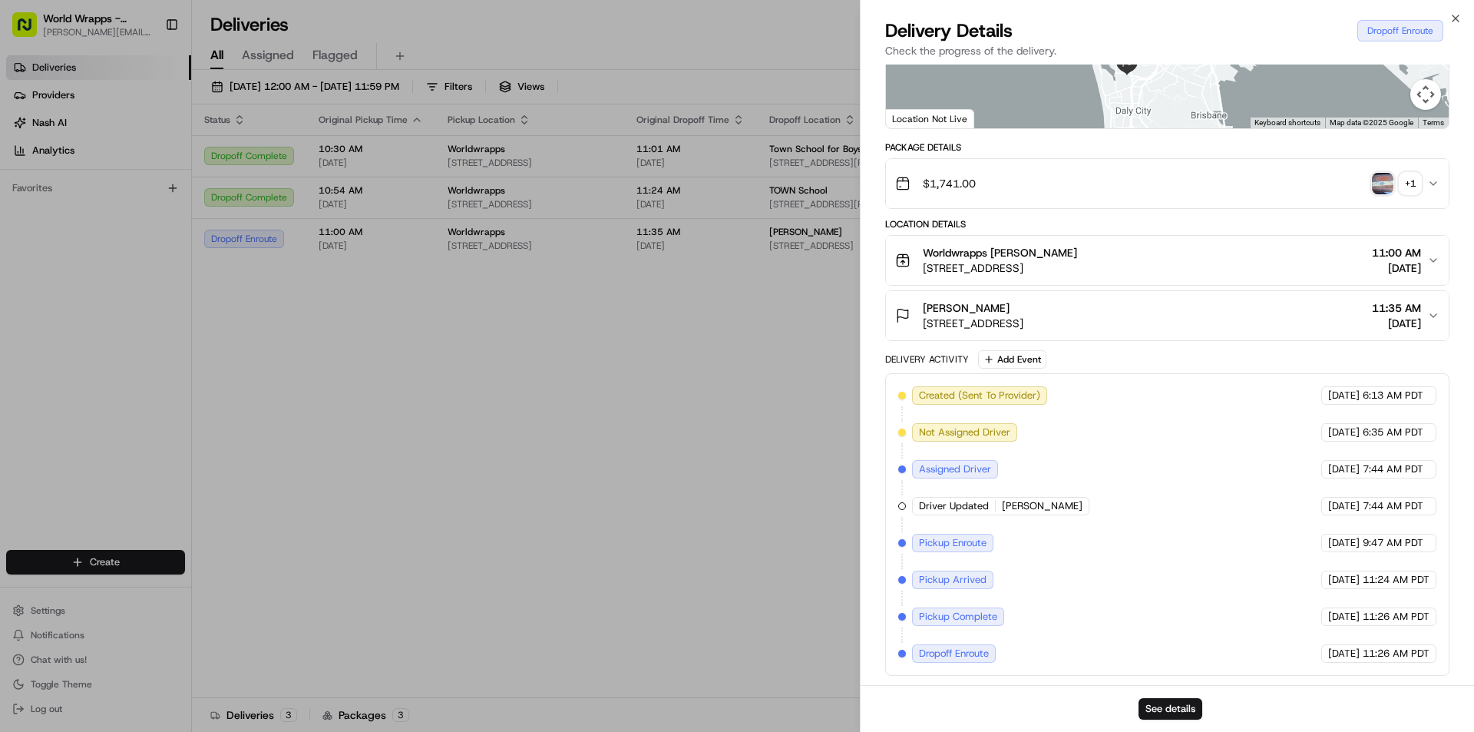
click at [1261, 81] on div at bounding box center [1167, 13] width 563 height 229
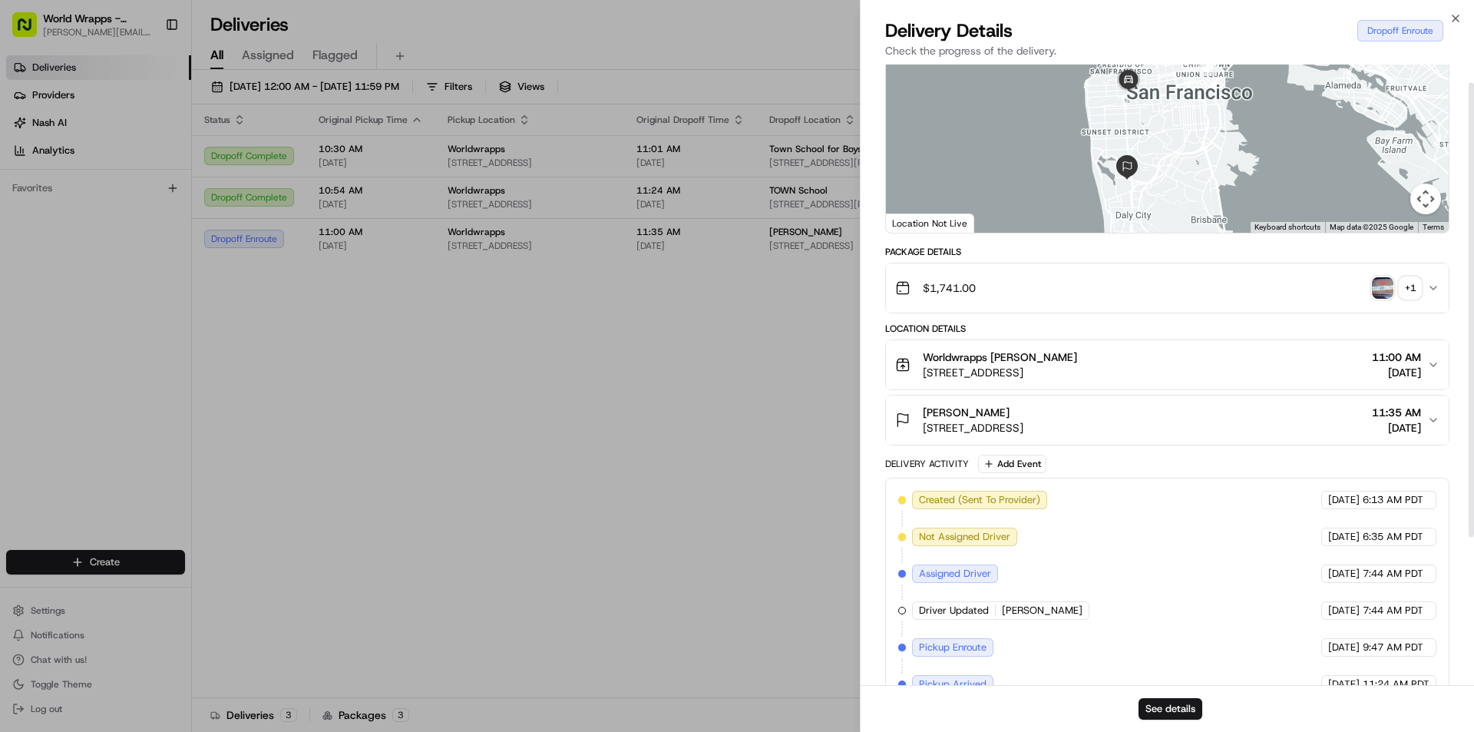
scroll to position [0, 0]
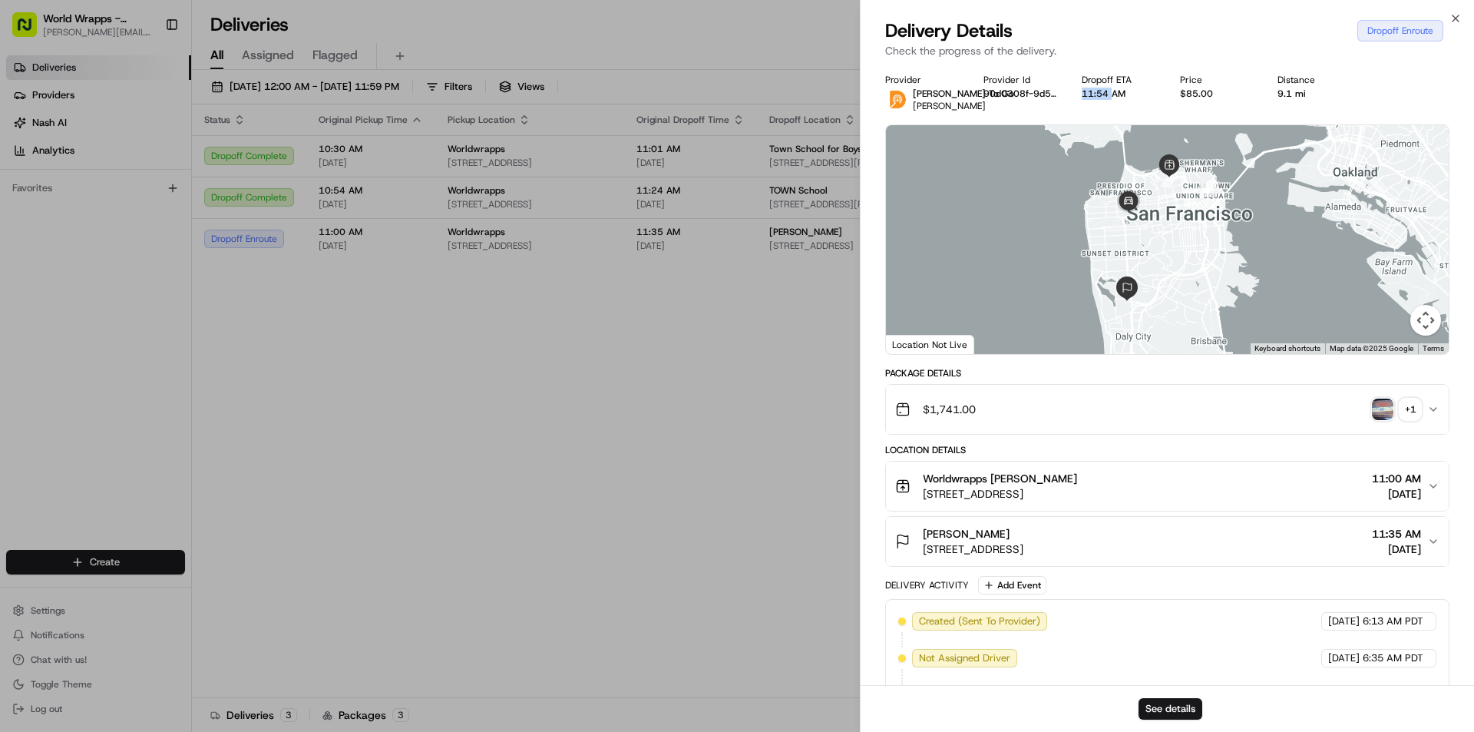
drag, startPoint x: 1083, startPoint y: 93, endPoint x: 1116, endPoint y: 94, distance: 33.0
click at [1120, 94] on div "11:54 AM" at bounding box center [1119, 94] width 74 height 12
click at [1093, 101] on div "Provider [PERSON_NAME] To Go [PERSON_NAME] Provider Id 90d0308f-9d55-d7c1-9a24-…" at bounding box center [1167, 93] width 564 height 38
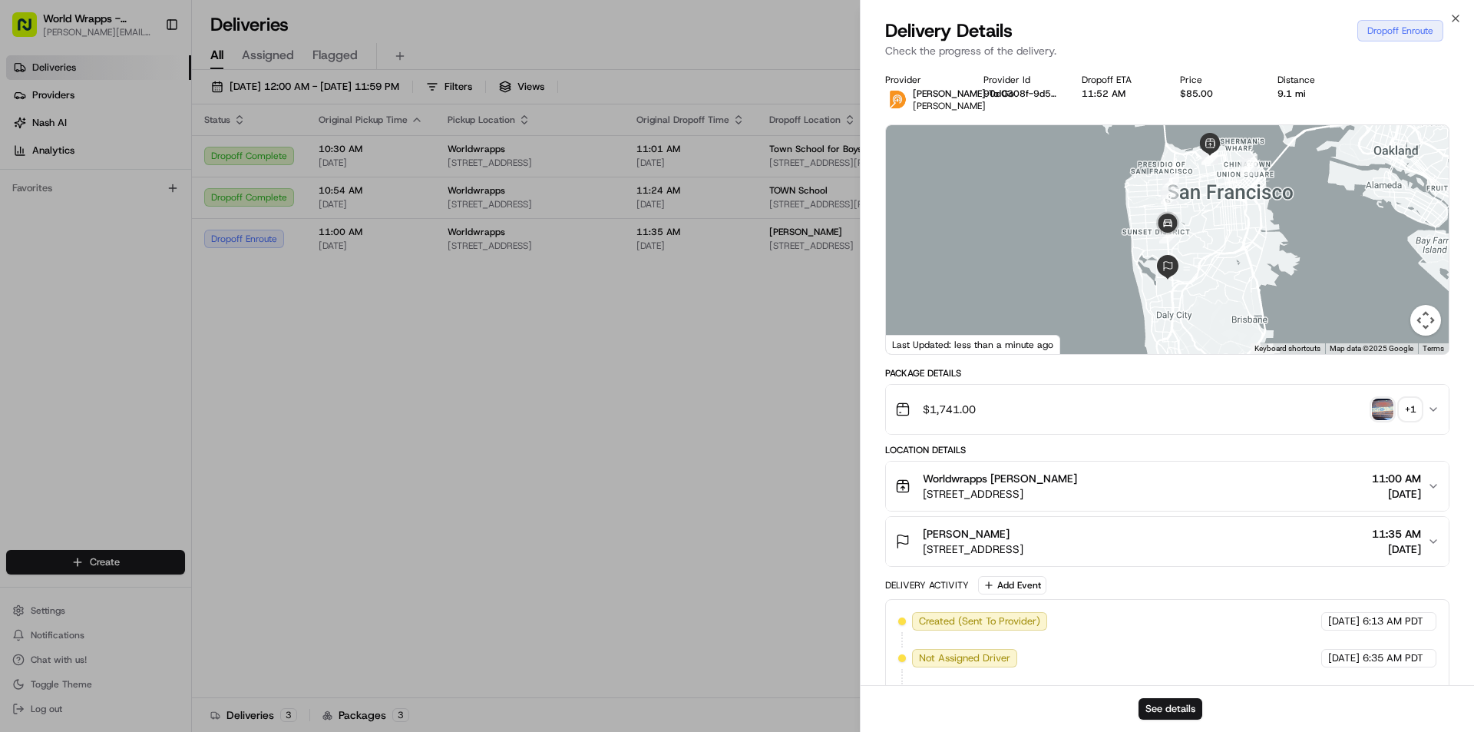
click at [1440, 475] on button "Worldwrapps [PERSON_NAME] [STREET_ADDRESS] 11:00 AM [DATE]" at bounding box center [1167, 485] width 563 height 49
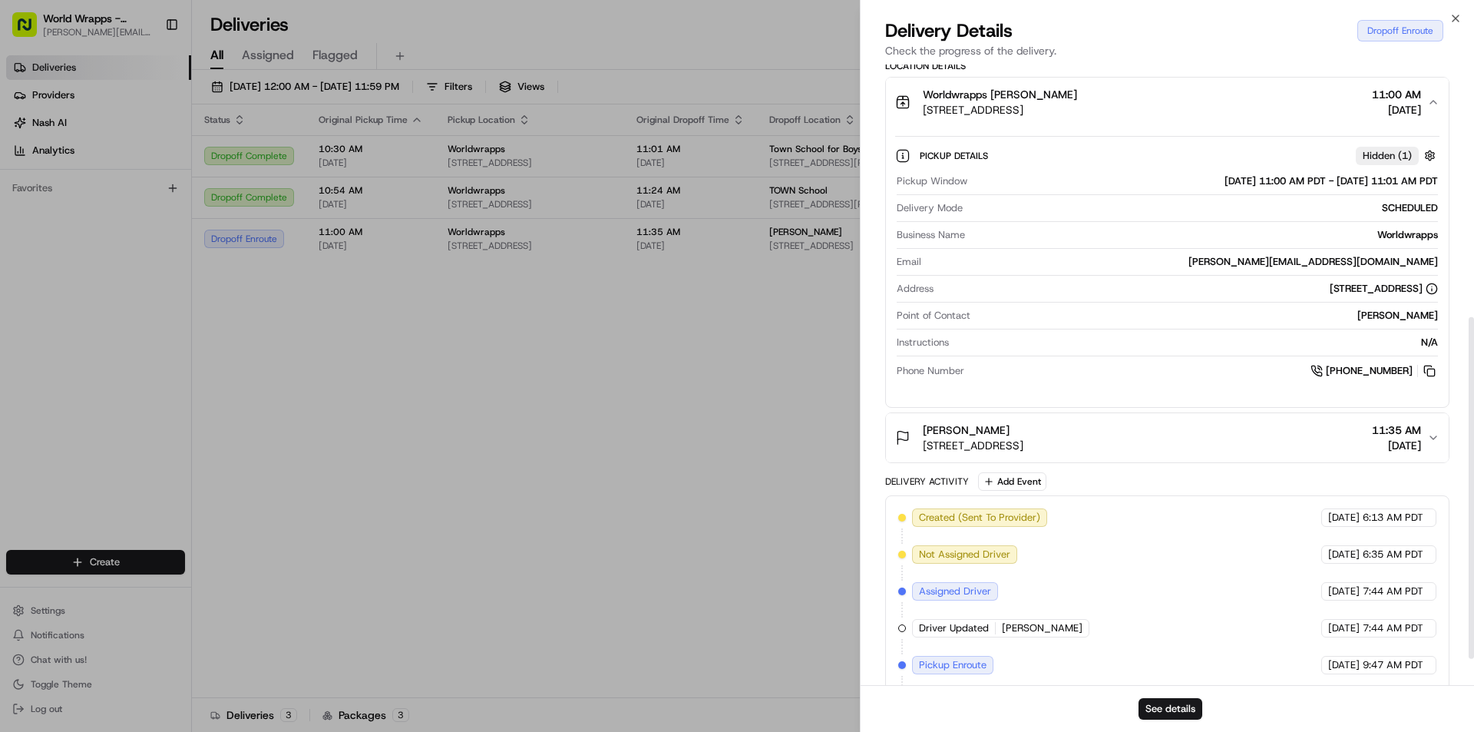
scroll to position [506, 0]
